Goal: Check status: Check status

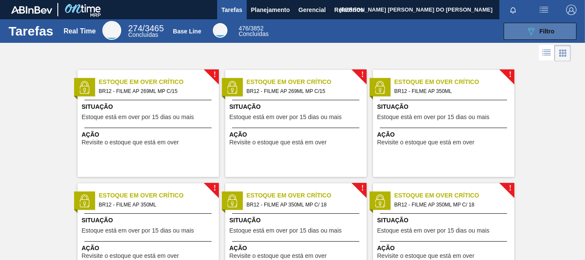
click at [535, 29] on icon "089F7B8B-B2A5-4AFE-B5C0-19BA573D28AC" at bounding box center [531, 31] width 10 height 10
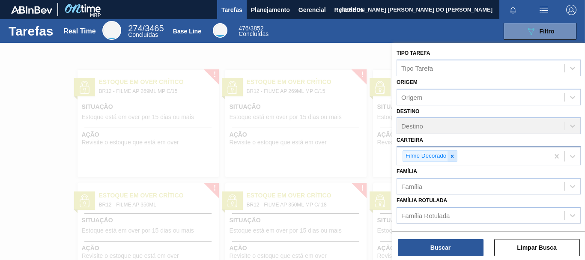
click at [454, 156] on icon at bounding box center [453, 156] width 6 height 6
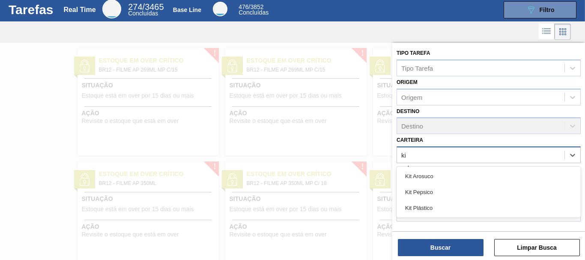
scroll to position [24, 0]
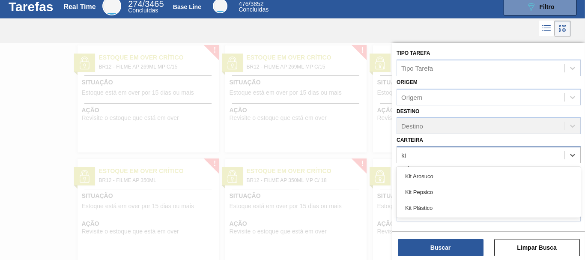
type input "kit"
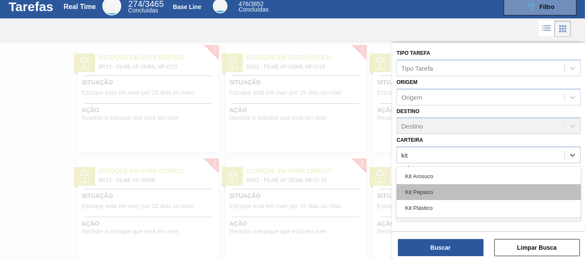
click at [426, 189] on div "Kit Pepsico" at bounding box center [489, 192] width 184 height 16
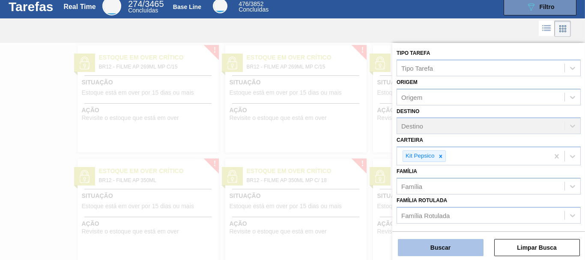
click at [445, 252] on button "Buscar" at bounding box center [441, 247] width 86 height 17
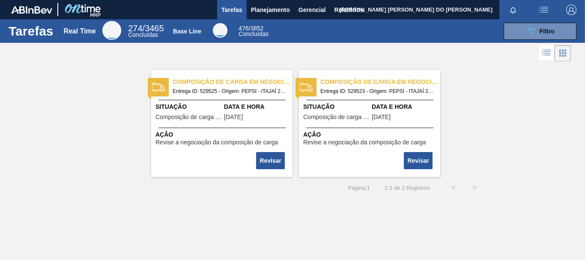
click at [224, 87] on span "Entrega ID: 529525 - Origem: PEPSI - ITAJAÍ 2 (SC) - Destino: BR12" at bounding box center [229, 91] width 113 height 9
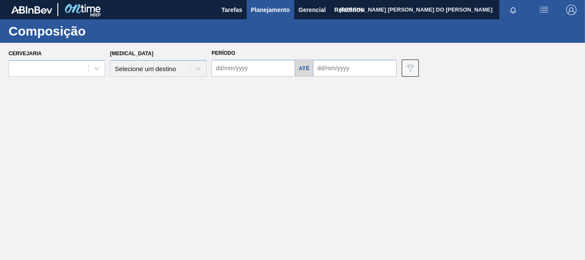
type input "27/09/2021"
type input "04/10/2021"
type input "[DATE]"
type input "24/07/2021"
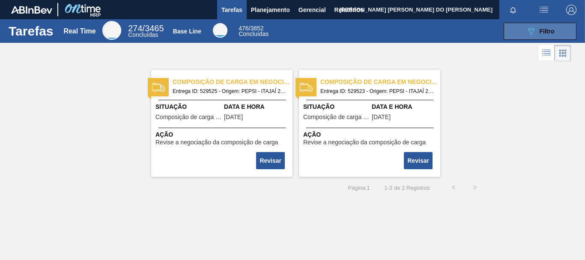
click at [551, 34] on span "Filtro" at bounding box center [547, 31] width 15 height 7
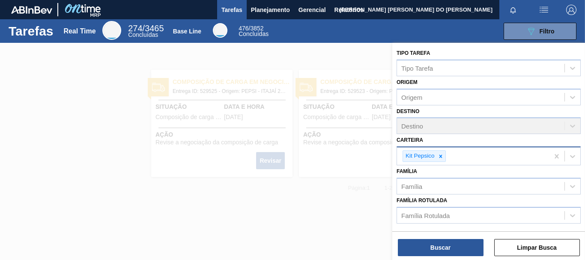
click at [468, 155] on div "Kit Pepsico" at bounding box center [473, 156] width 152 height 18
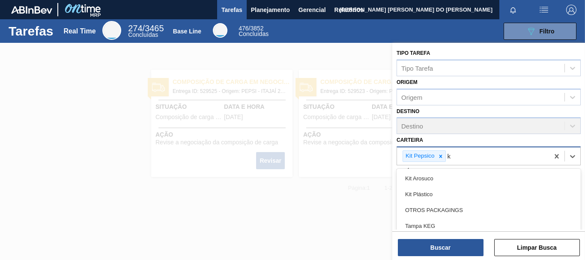
type input "ki"
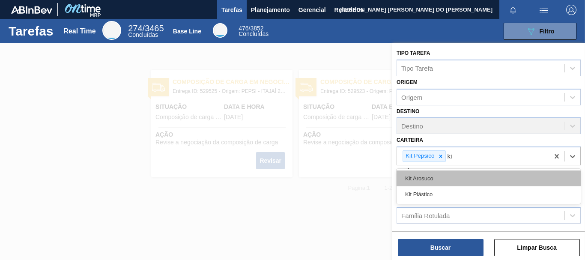
click at [429, 177] on div "Kit Arosuco" at bounding box center [489, 179] width 184 height 16
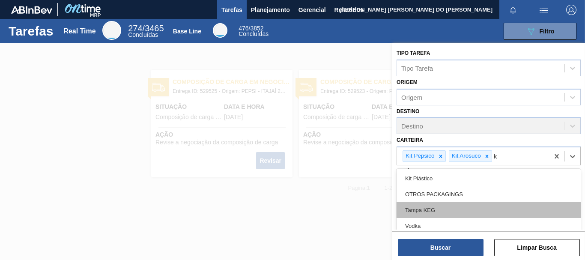
type input "ki"
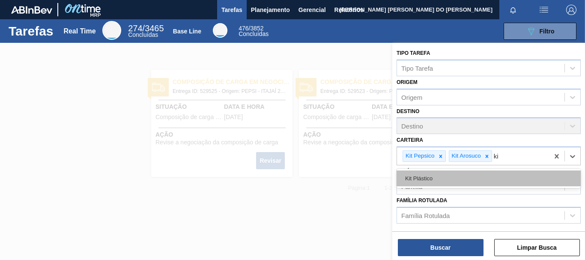
click at [428, 180] on div "Kit Plástico" at bounding box center [489, 179] width 184 height 16
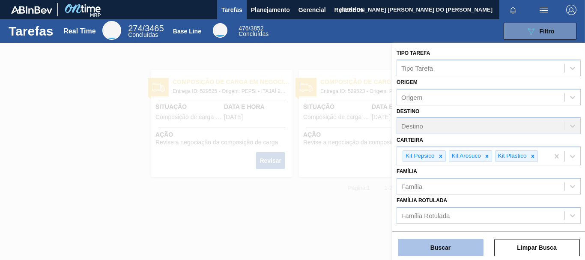
click at [440, 249] on button "Buscar" at bounding box center [441, 247] width 86 height 17
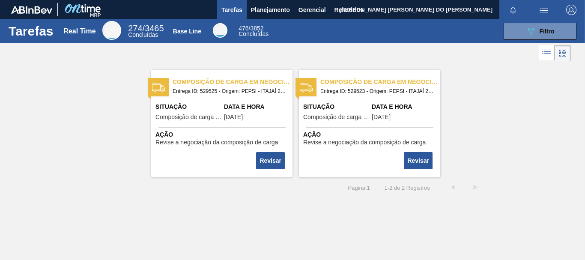
click at [340, 85] on span "Composição de carga em negociação" at bounding box center [381, 82] width 120 height 9
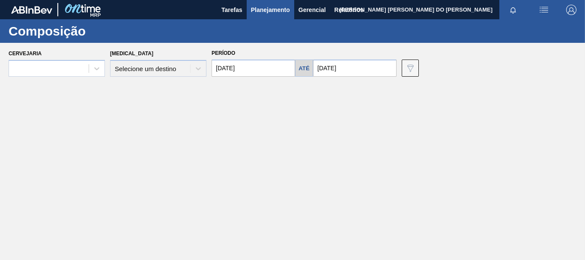
type input "[DATE]"
type input "29/07/2021"
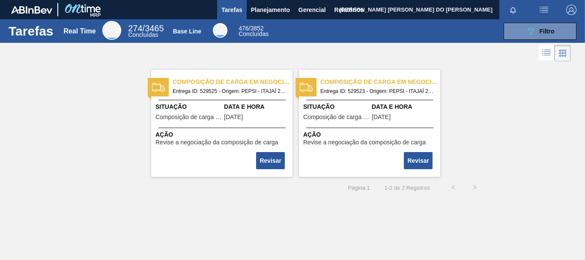
click at [224, 82] on span "Composição de carga em negociação" at bounding box center [233, 82] width 120 height 9
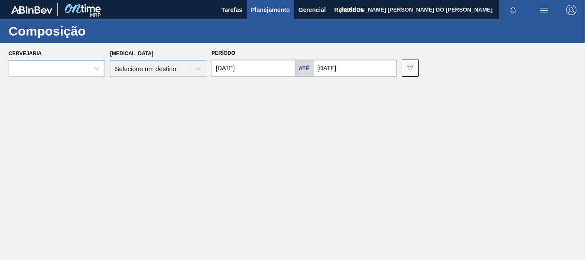
type input "[DATE]"
type input "24/07/2021"
